Goal: Task Accomplishment & Management: Use online tool/utility

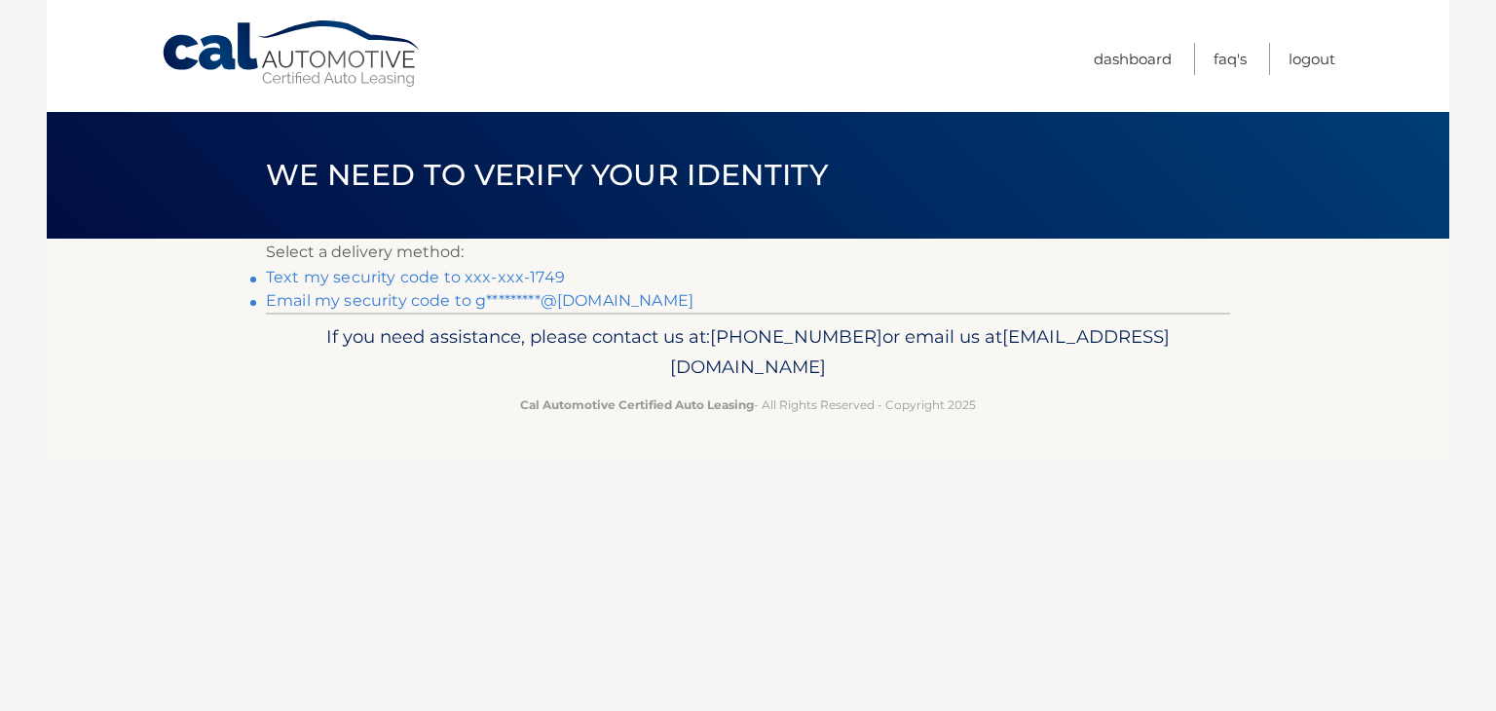
click at [556, 268] on link "Text my security code to xxx-xxx-1749" at bounding box center [415, 277] width 299 height 19
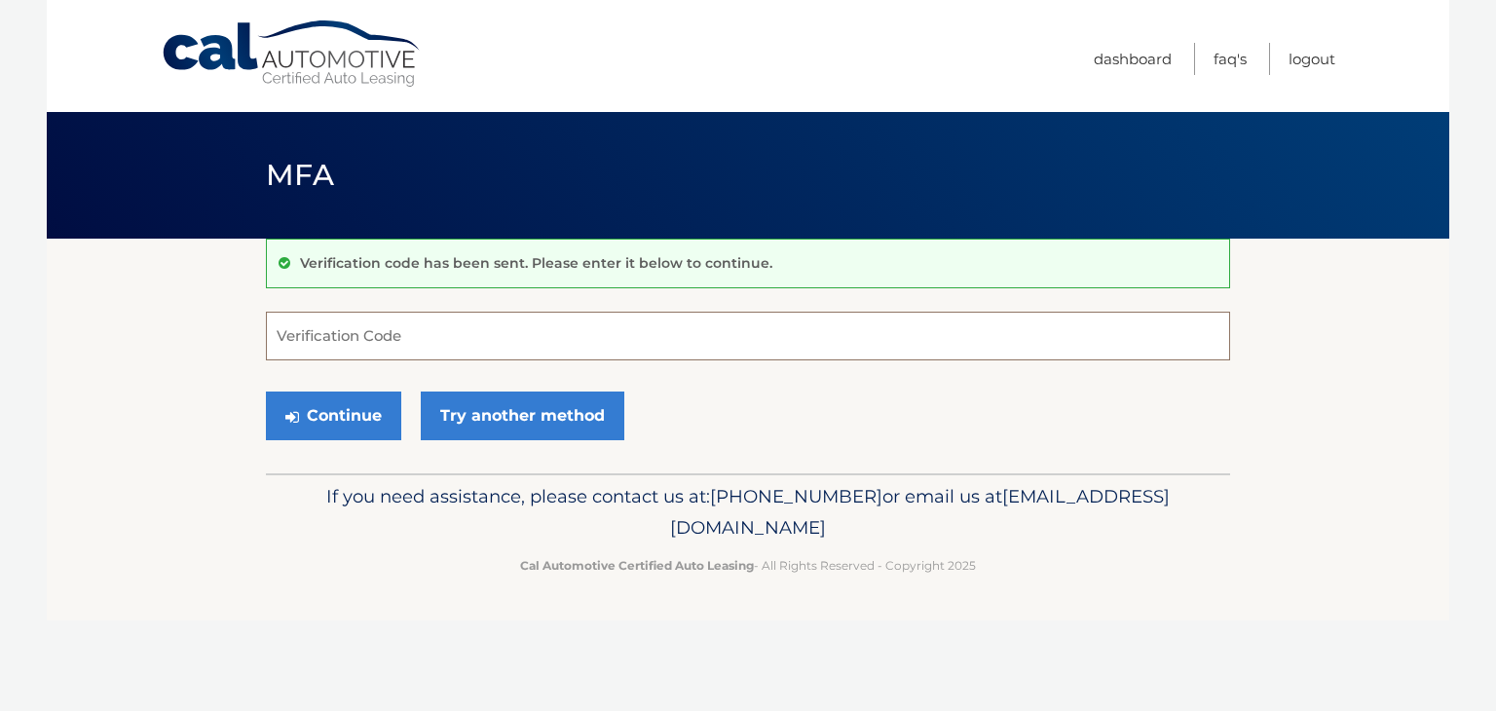
click at [346, 334] on input "Verification Code" at bounding box center [748, 336] width 964 height 49
type input "827609"
click at [367, 417] on button "Continue" at bounding box center [333, 416] width 135 height 49
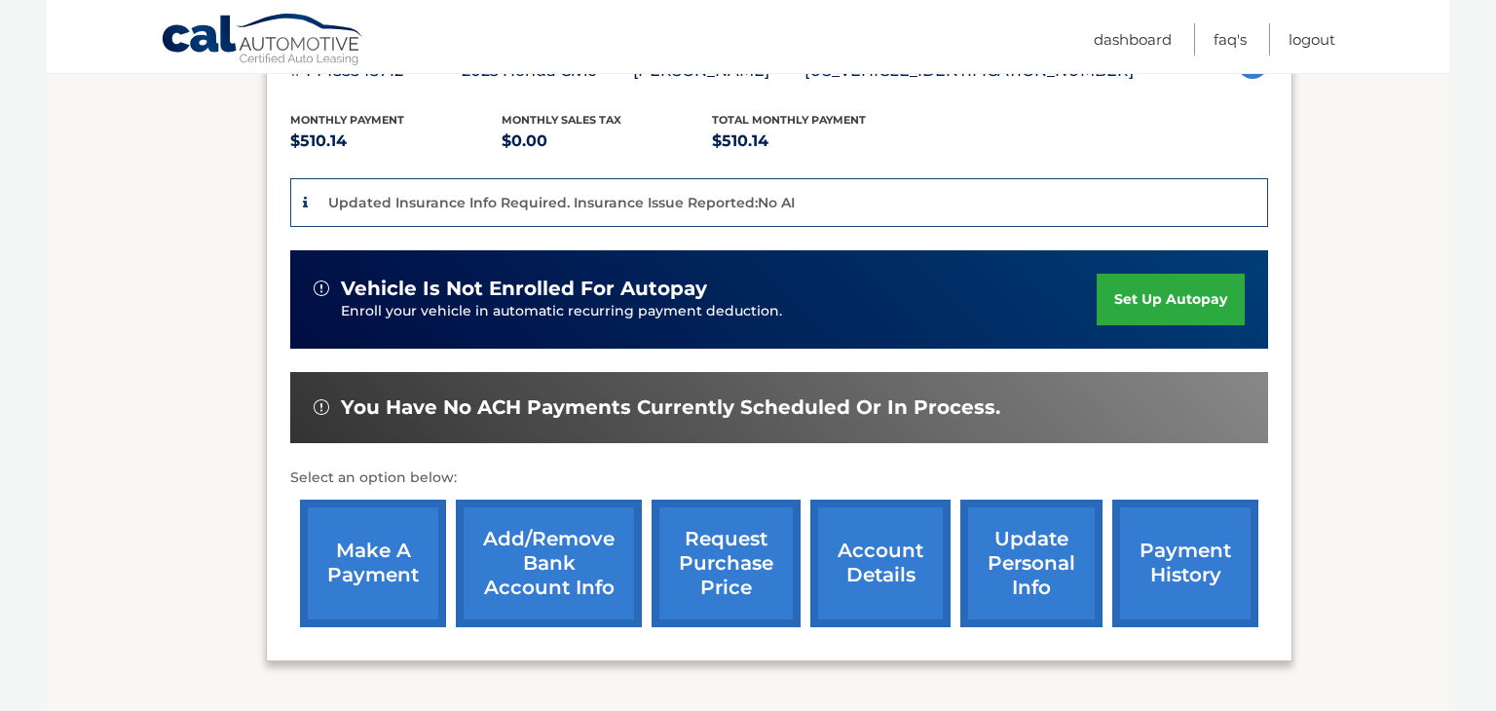
scroll to position [391, 0]
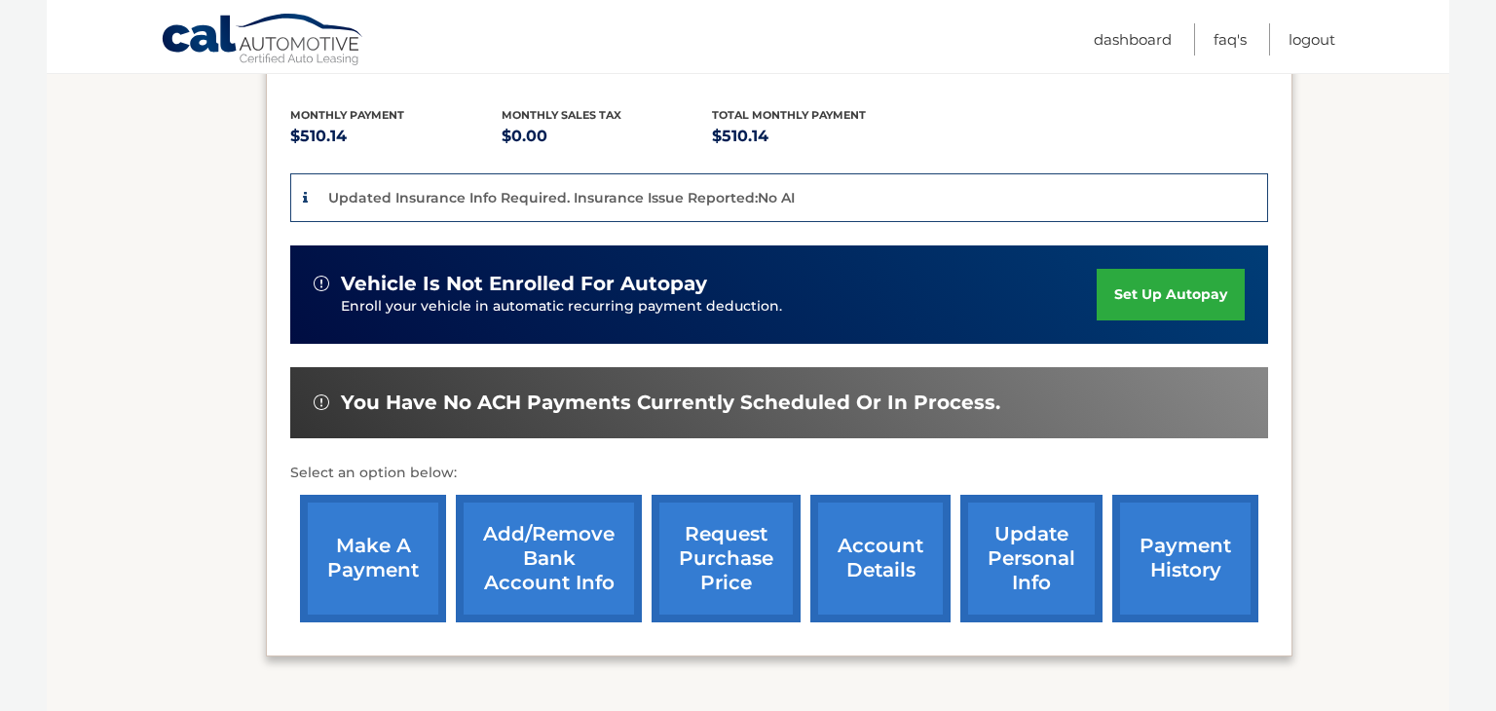
click at [393, 556] on link "make a payment" at bounding box center [373, 559] width 146 height 128
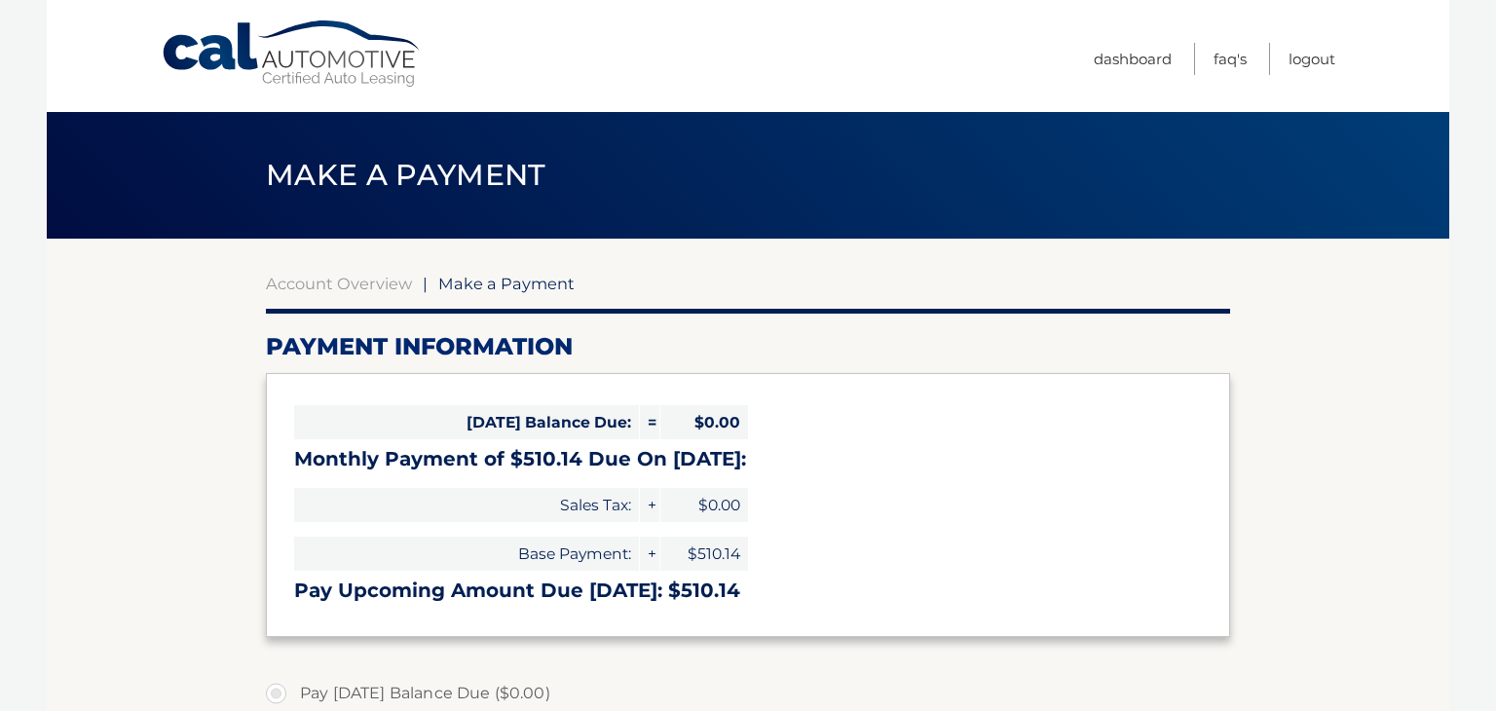
select select "Y2Y1NjZiZjgtYjk3MC00ZWIwLTgzMDgtN2VhN2NjYjM4OGEw"
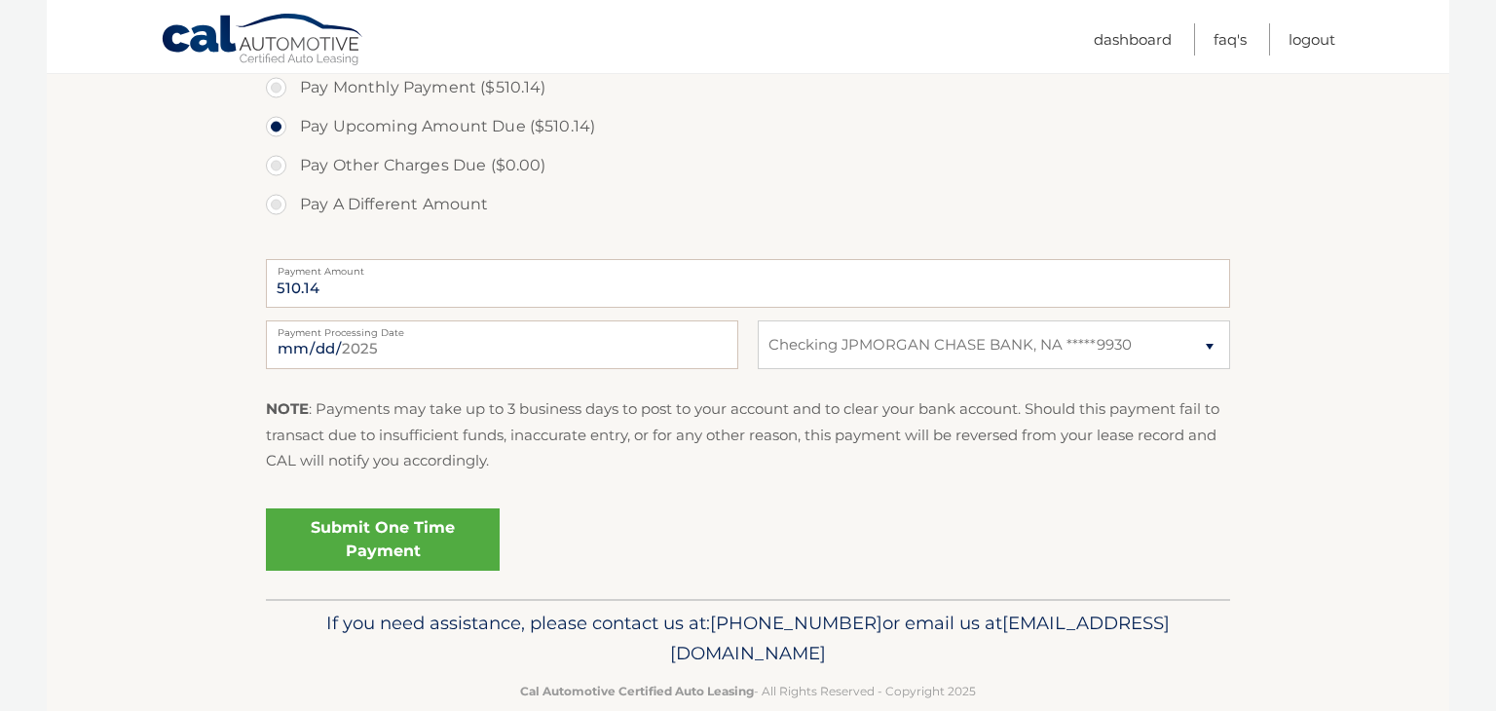
scroll to position [654, 0]
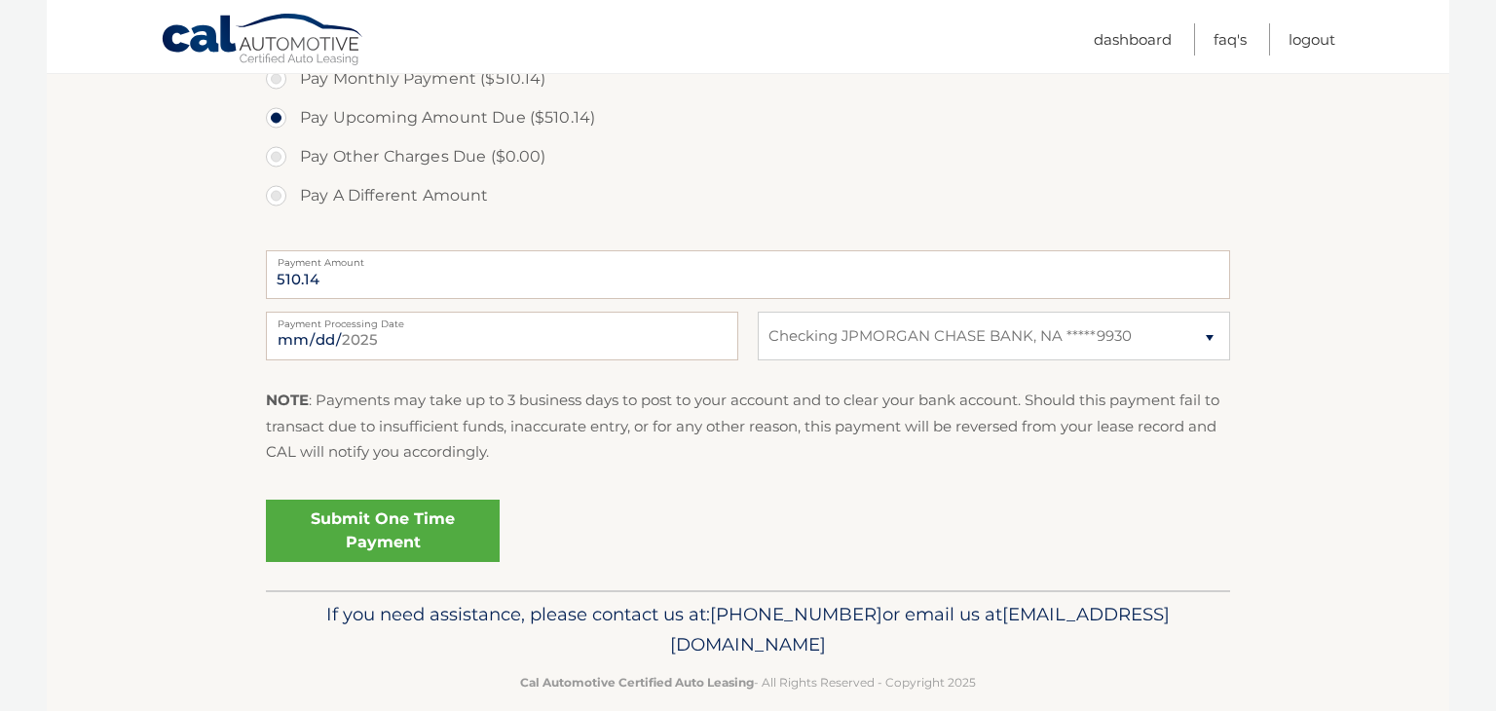
click at [451, 534] on link "Submit One Time Payment" at bounding box center [383, 531] width 234 height 62
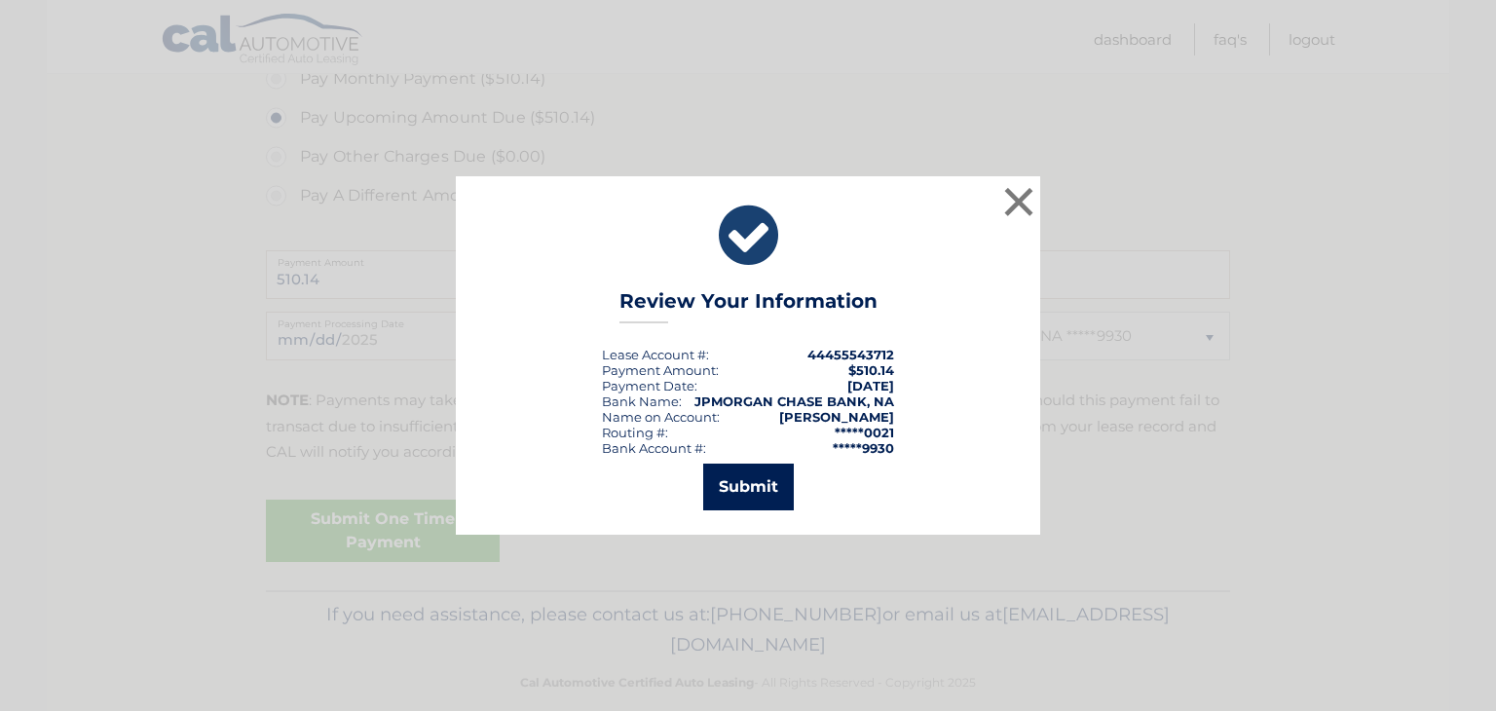
click at [772, 502] on button "Submit" at bounding box center [748, 487] width 91 height 47
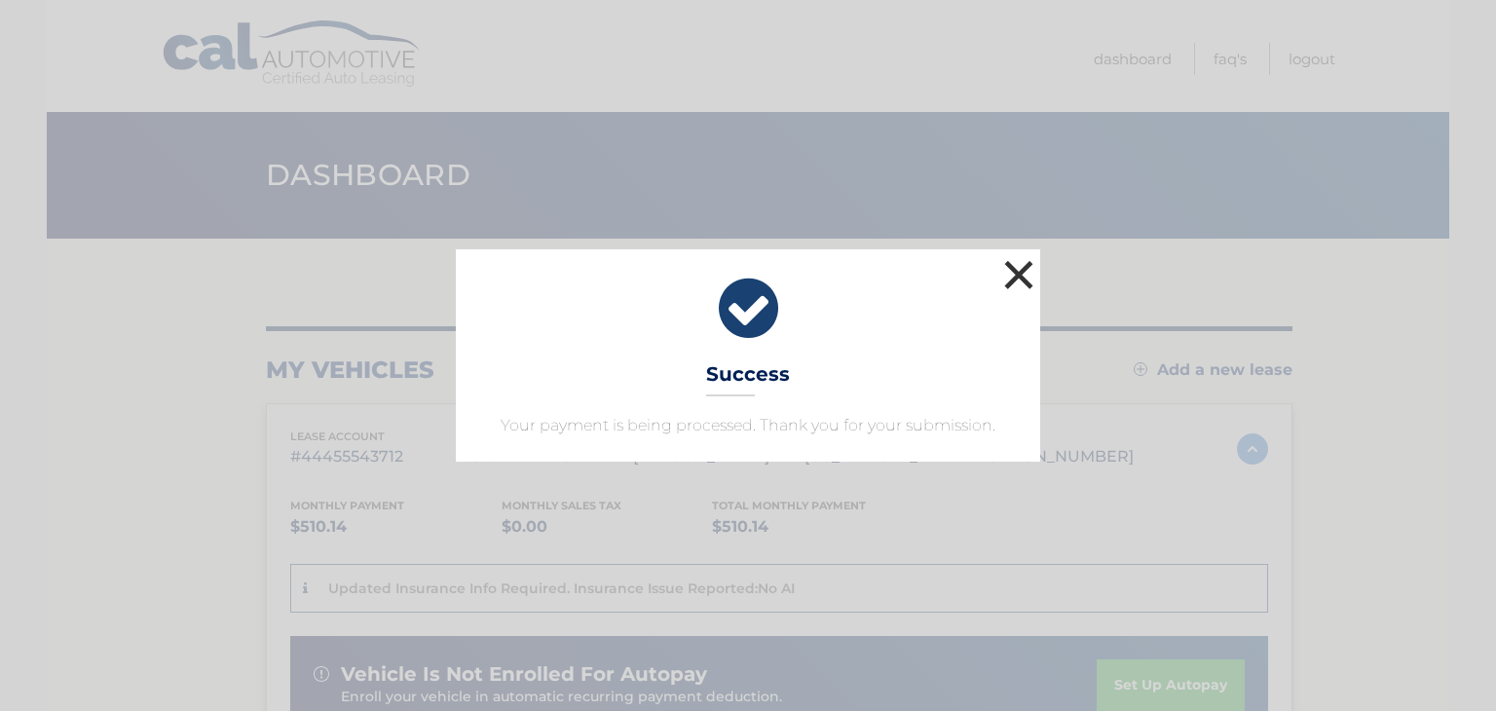
click at [1019, 287] on button "×" at bounding box center [1019, 274] width 39 height 39
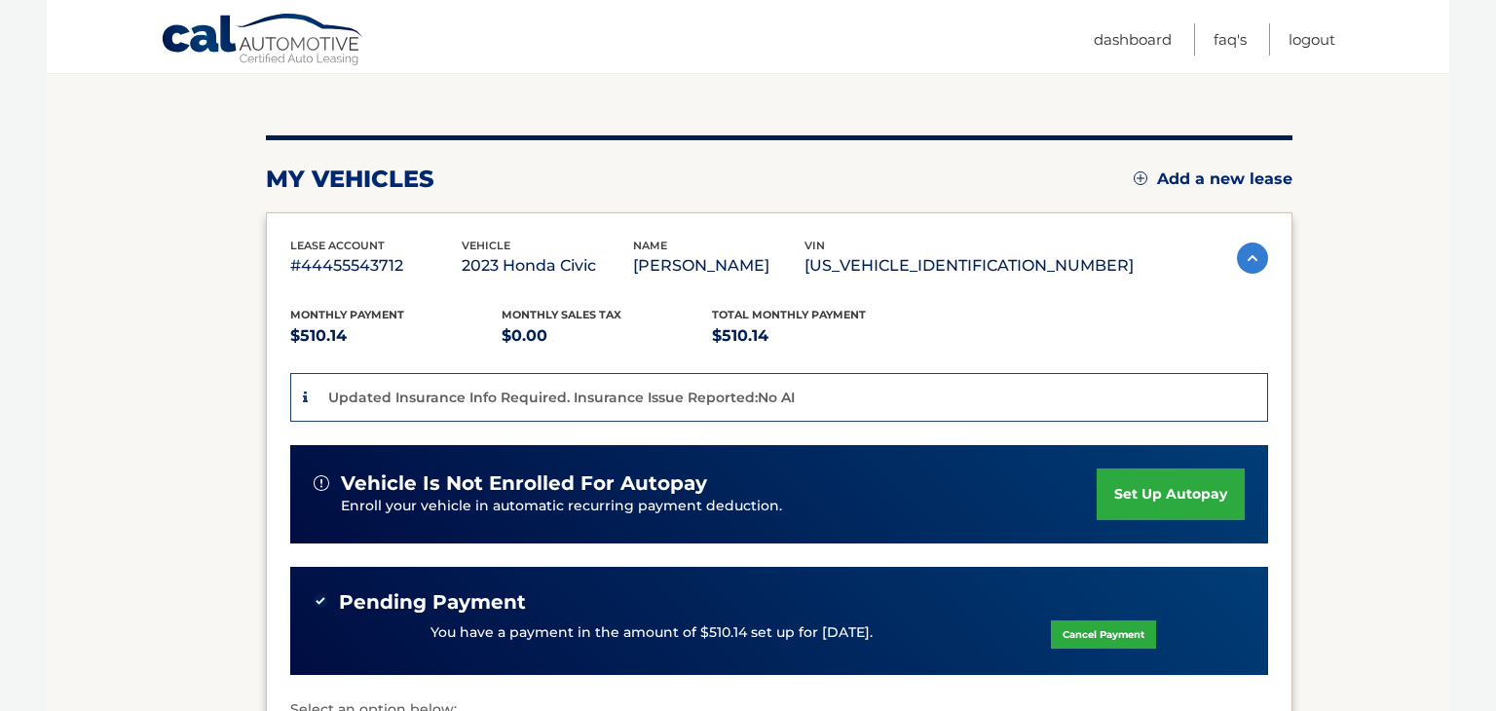
scroll to position [204, 0]
